Goal: Use online tool/utility

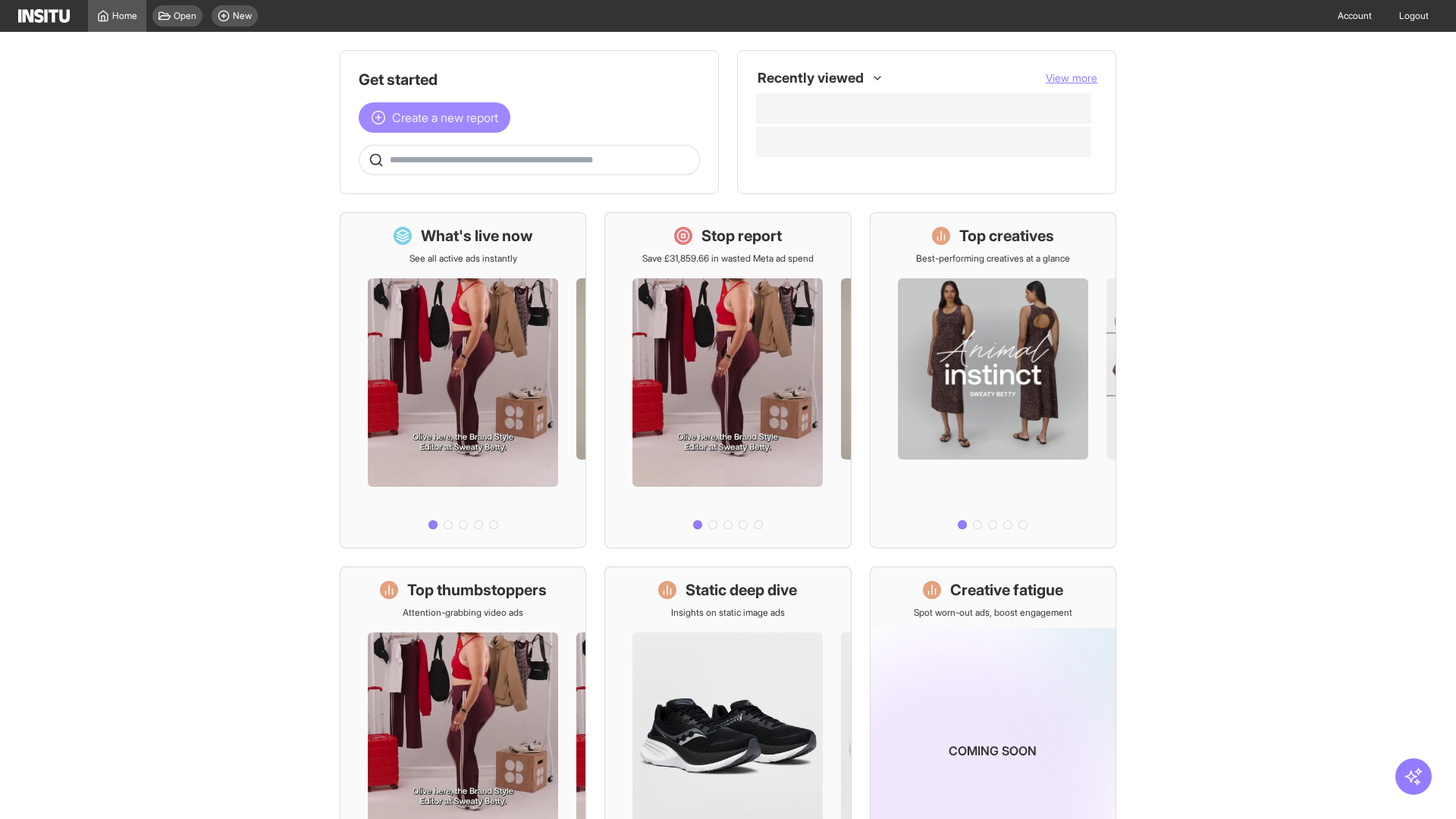
click at [438, 118] on span "Create a new report" at bounding box center [445, 118] width 106 height 18
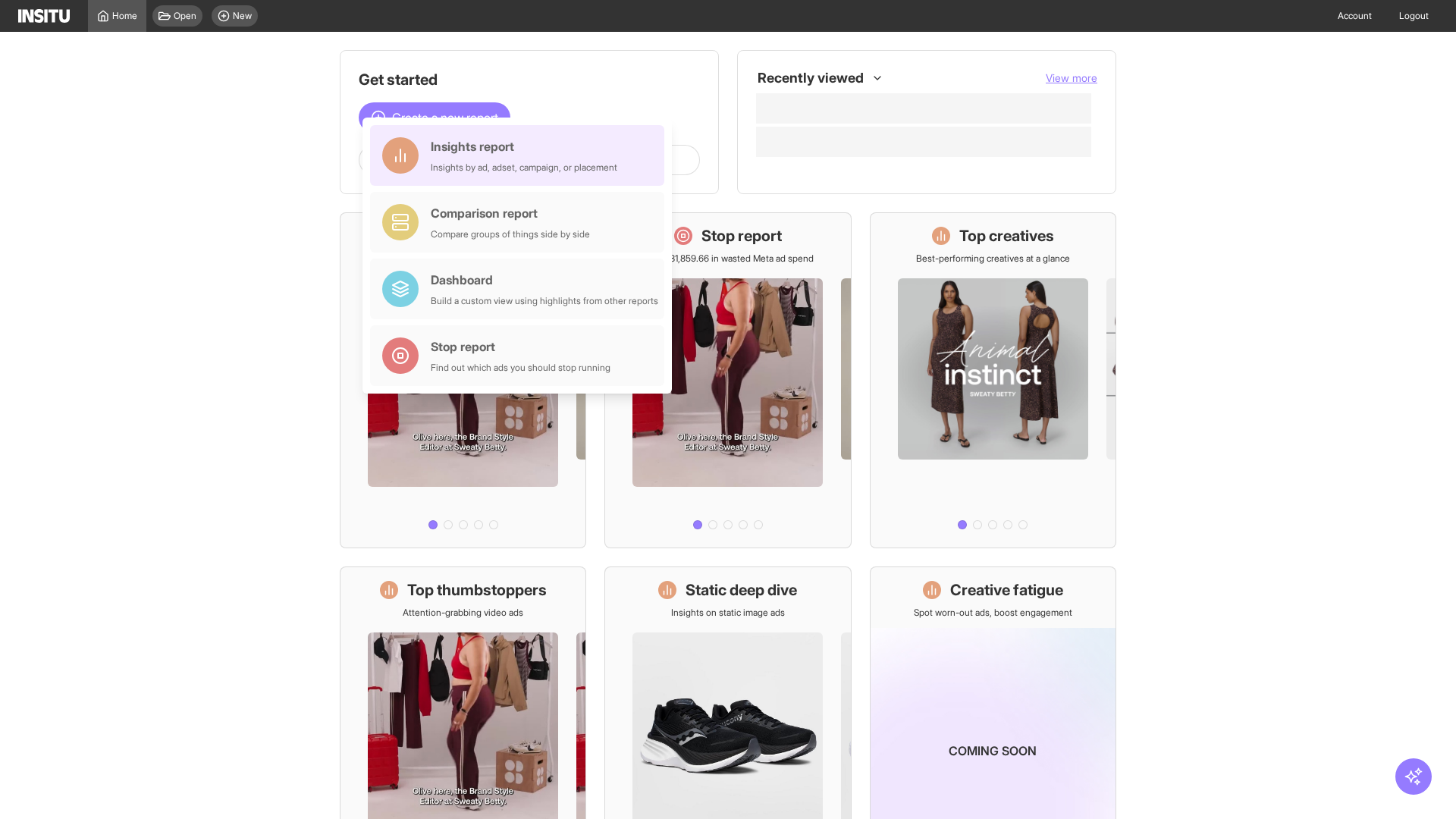
click at [521, 155] on div "Insights report Insights by ad, adset, campaign, or placement" at bounding box center [524, 155] width 187 height 36
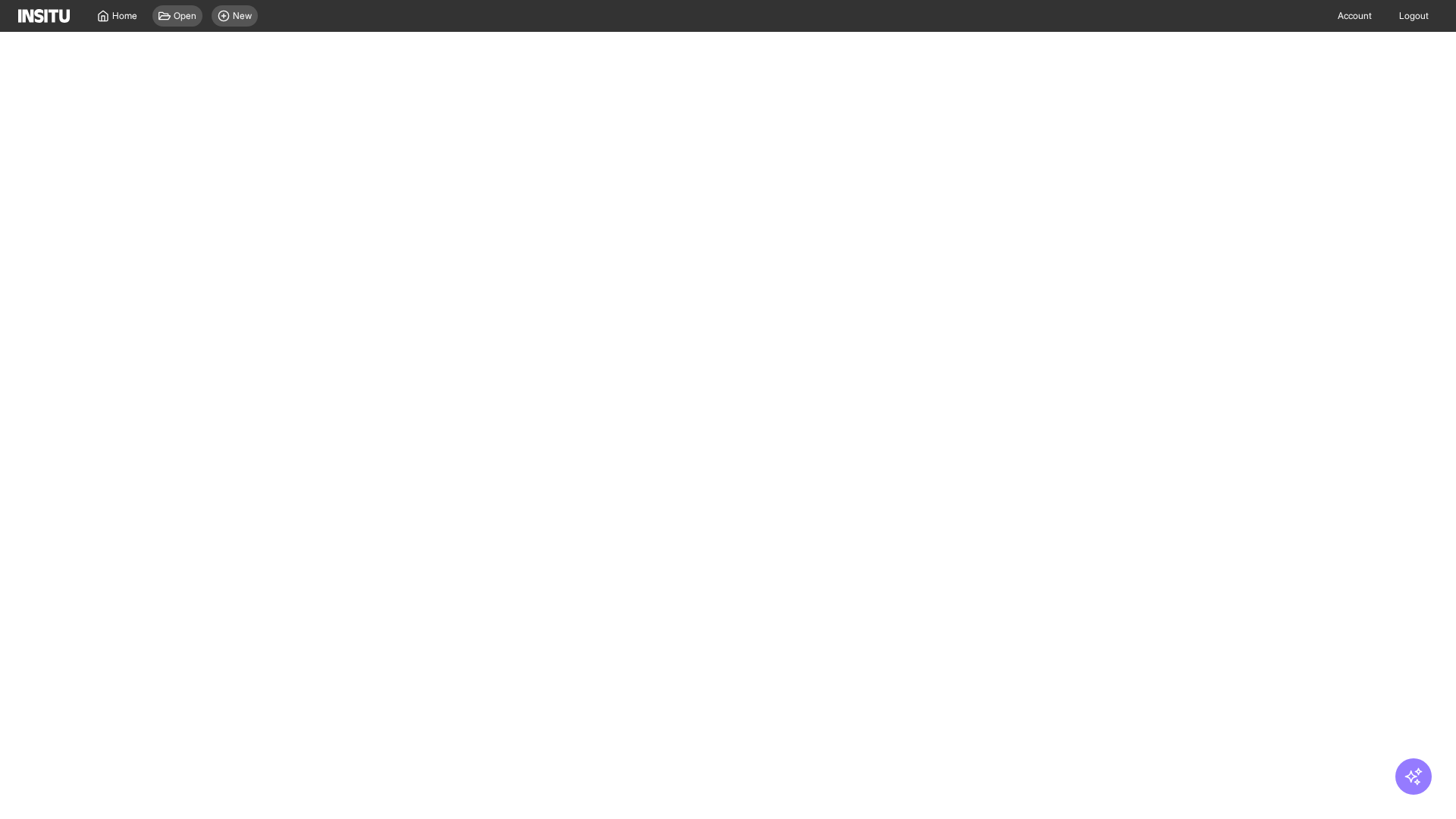
select select "**"
